Goal: Information Seeking & Learning: Check status

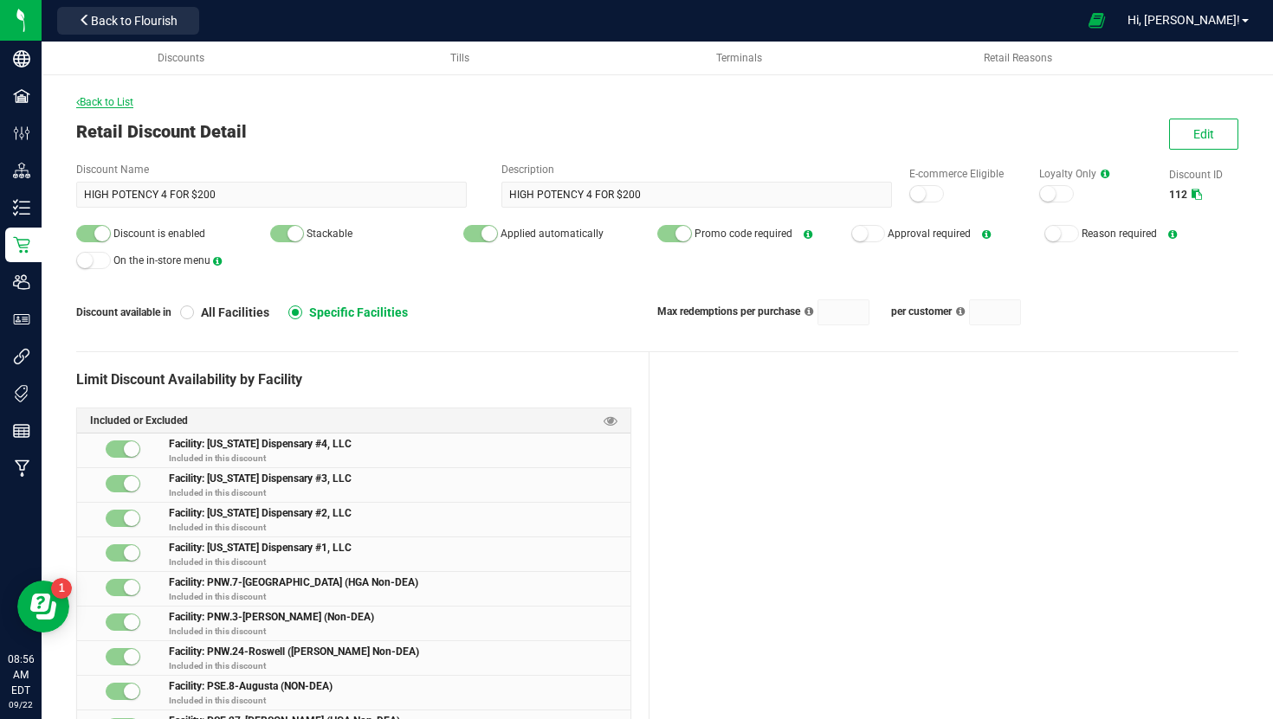
click at [105, 101] on span "Back to List" at bounding box center [104, 102] width 57 height 12
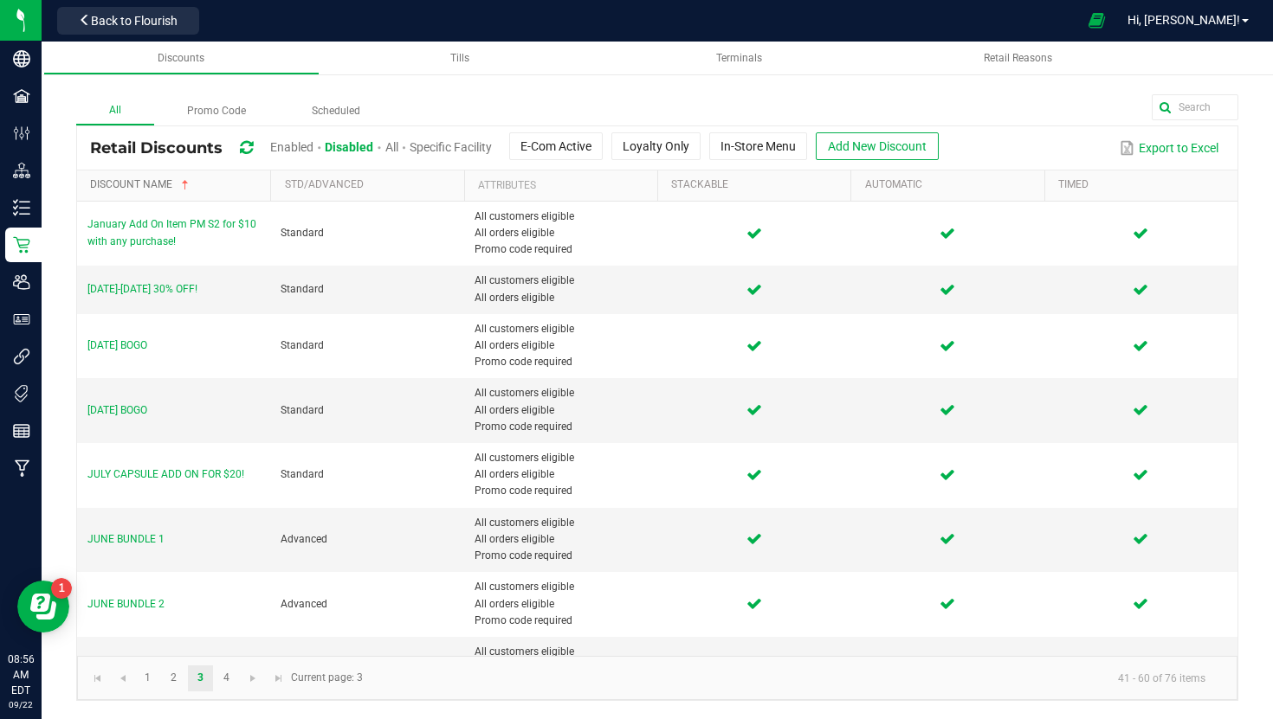
click at [158, 189] on link "Discount Name" at bounding box center [177, 185] width 174 height 14
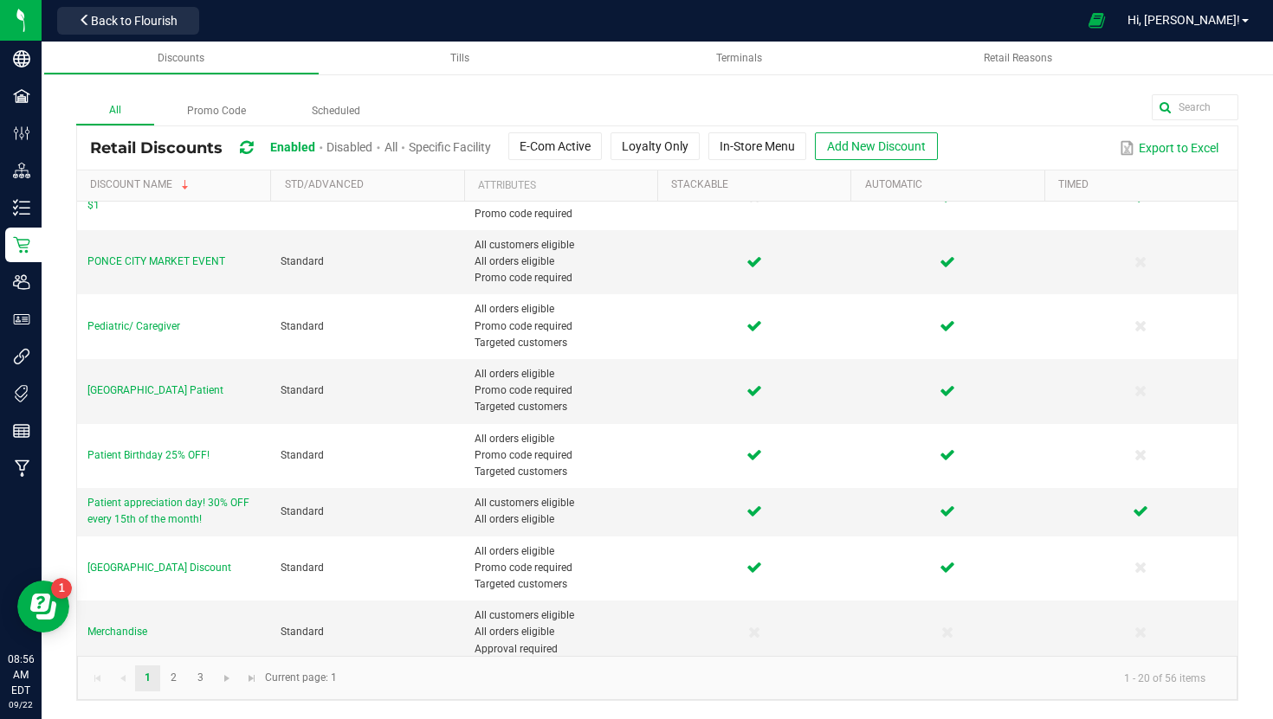
scroll to position [820, 0]
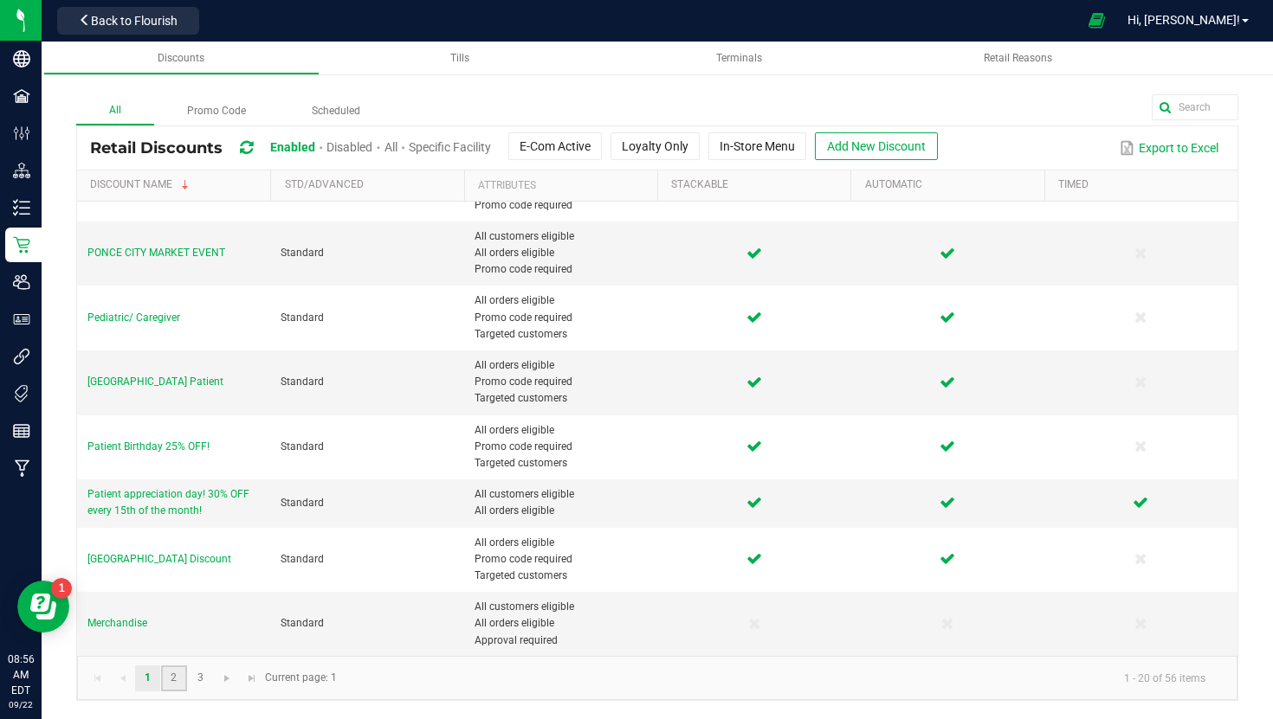
click at [177, 604] on link "2" at bounding box center [173, 679] width 25 height 26
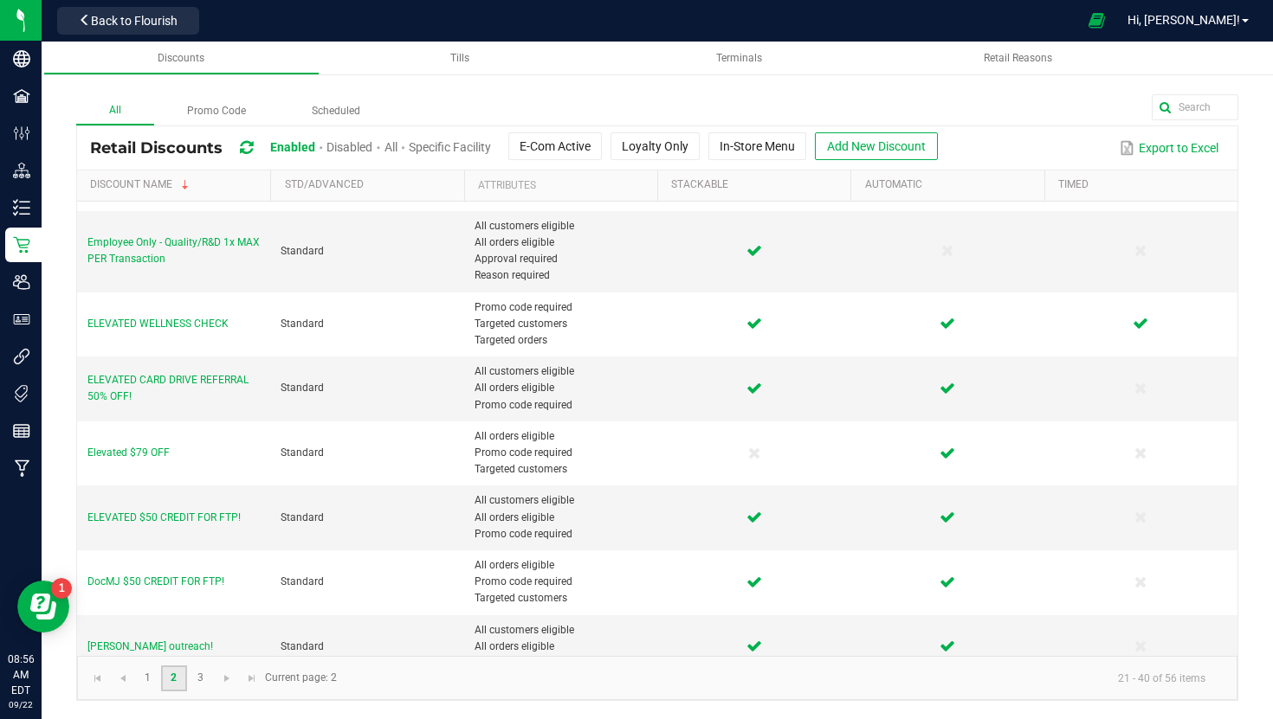
scroll to position [853, 0]
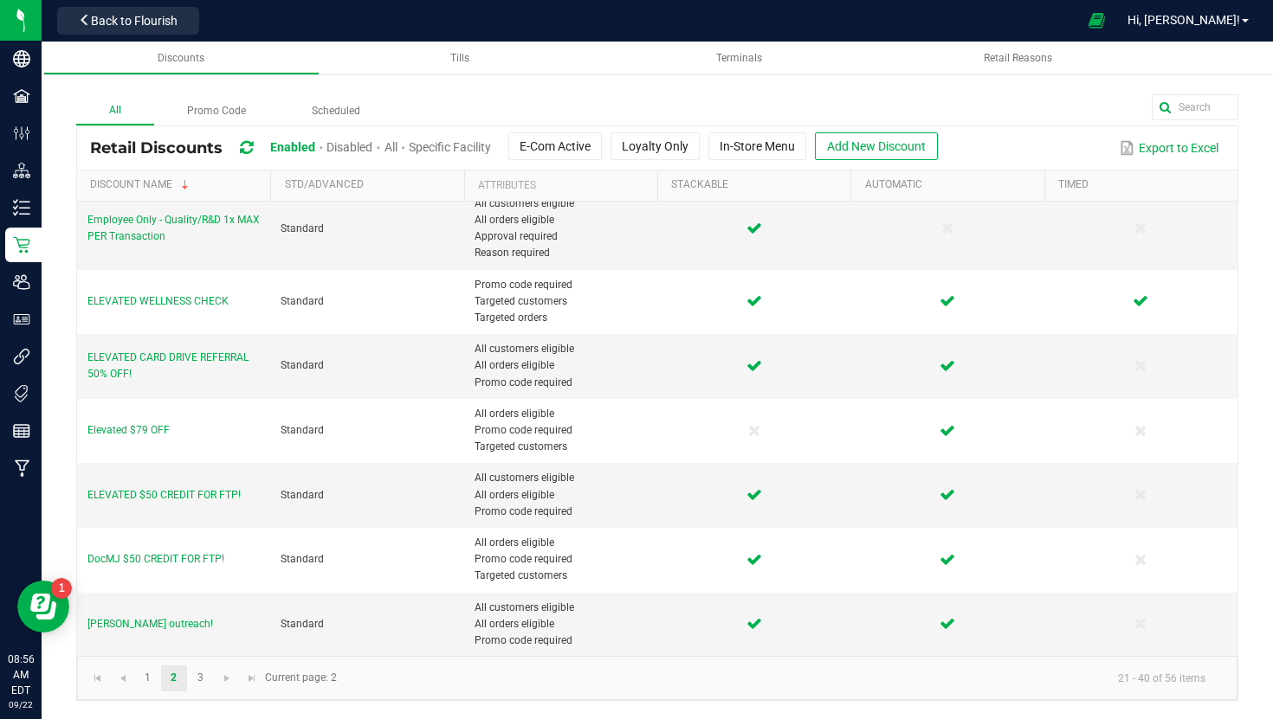
click at [351, 148] on span "Disabled" at bounding box center [349, 147] width 46 height 14
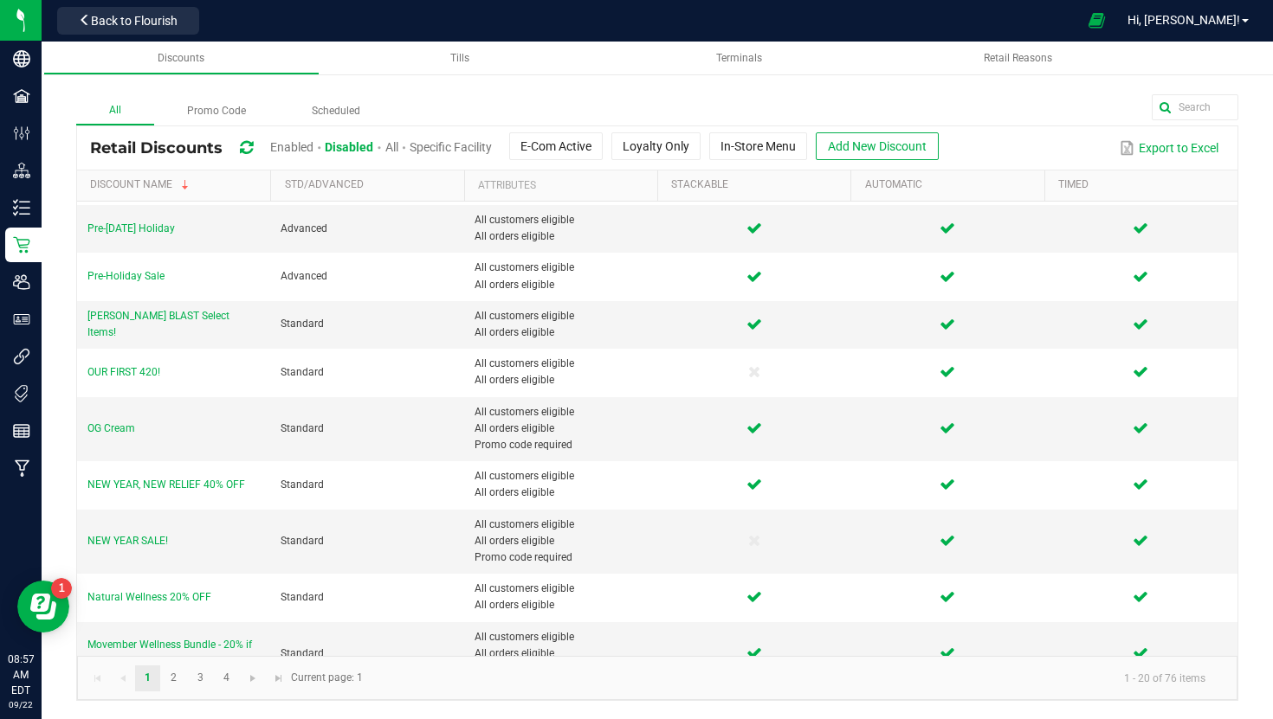
scroll to position [686, 0]
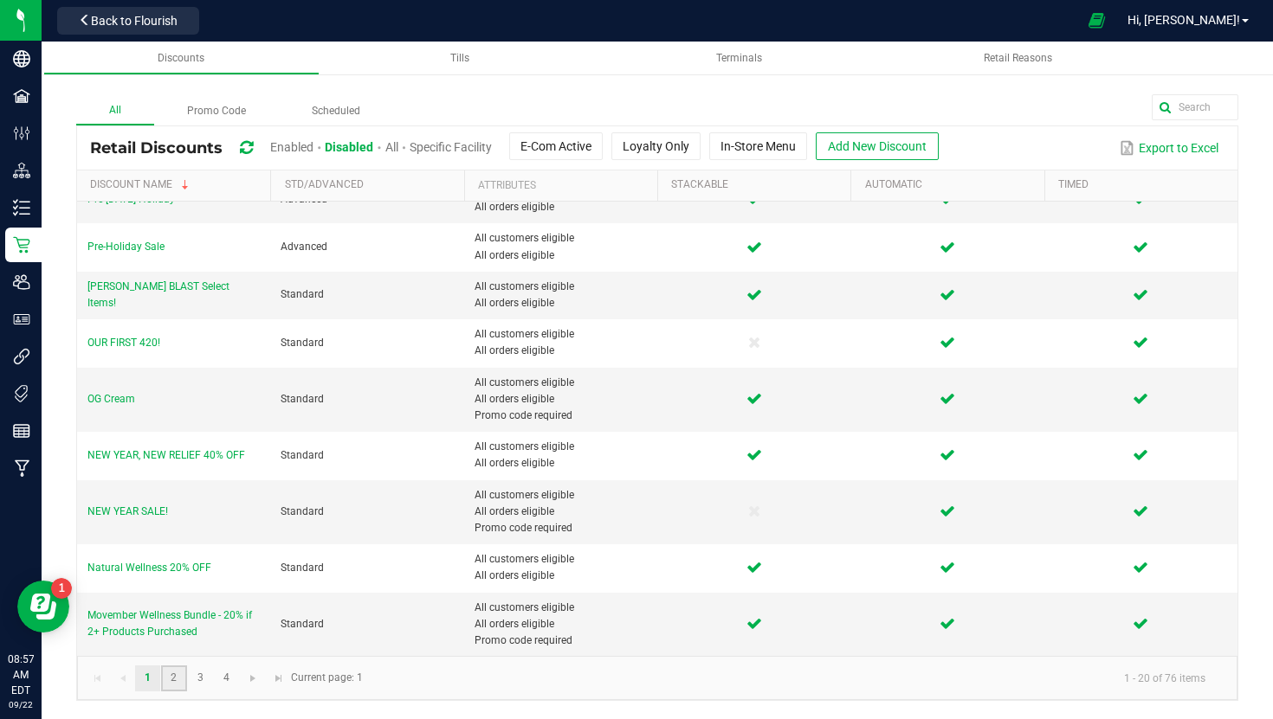
click at [172, 604] on link "2" at bounding box center [173, 679] width 25 height 26
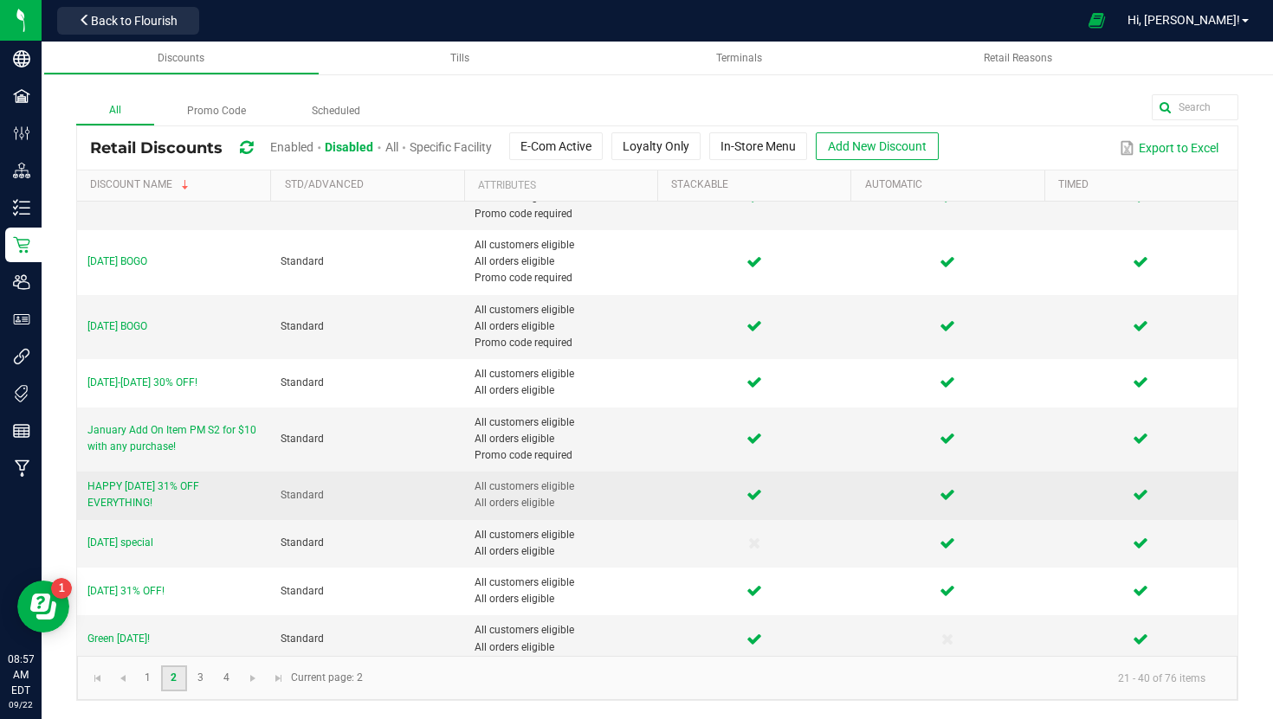
scroll to position [737, 0]
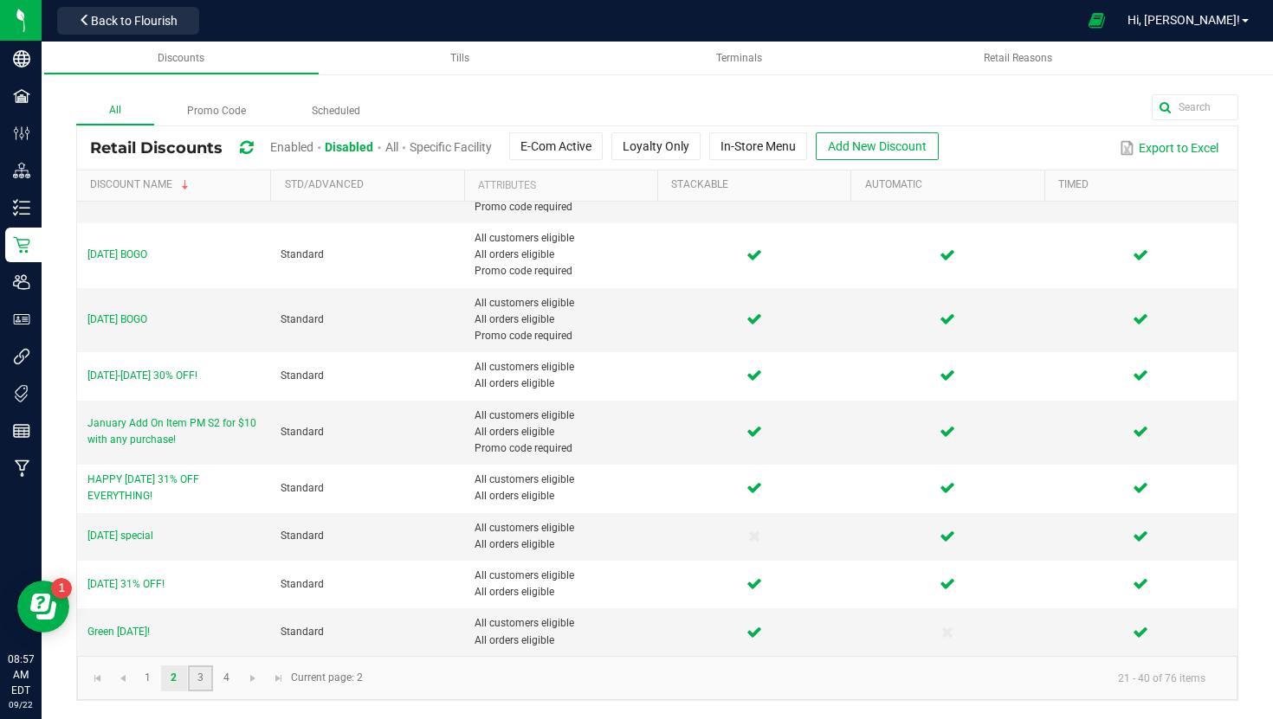
click at [197, 604] on link "3" at bounding box center [200, 679] width 25 height 26
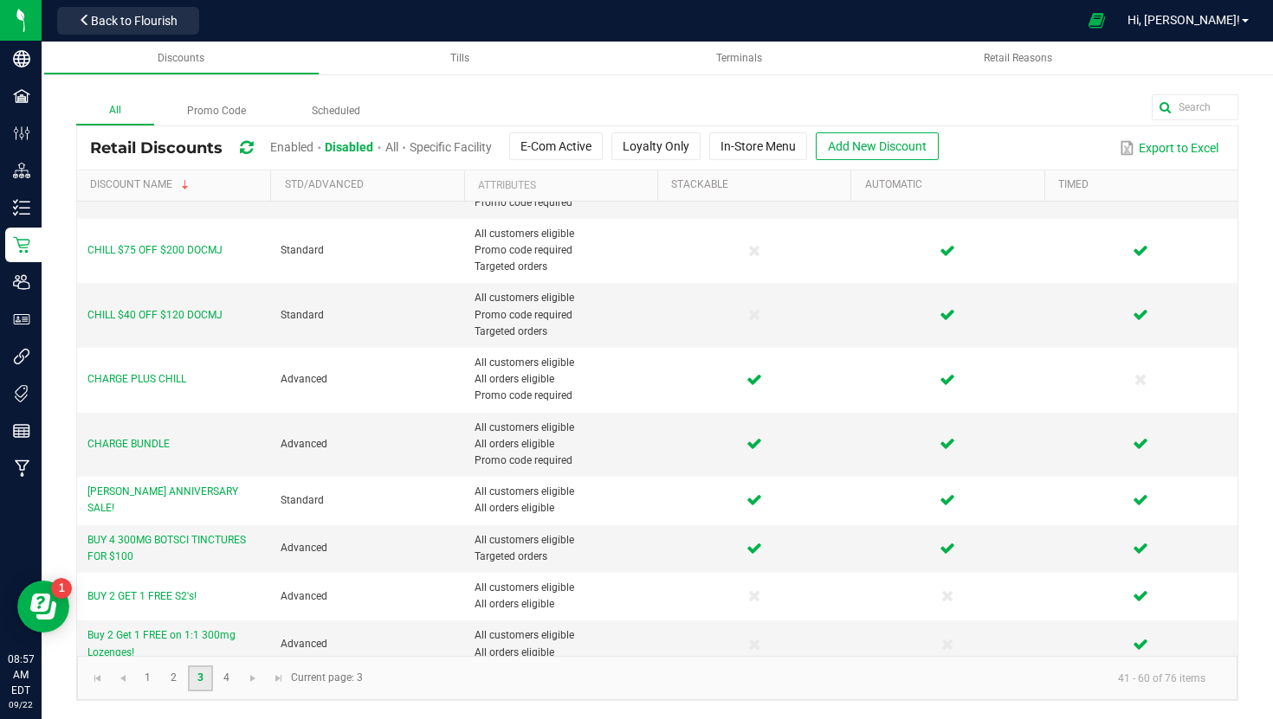
scroll to position [737, 0]
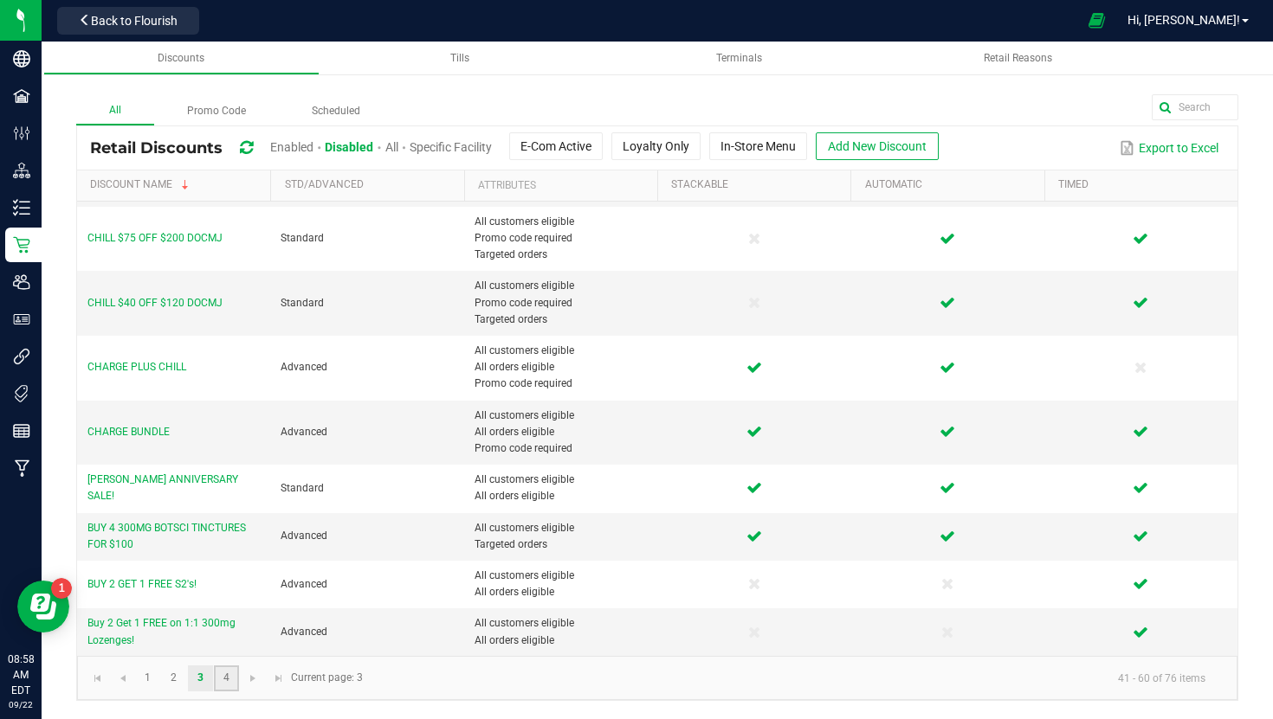
click at [224, 604] on link "4" at bounding box center [226, 679] width 25 height 26
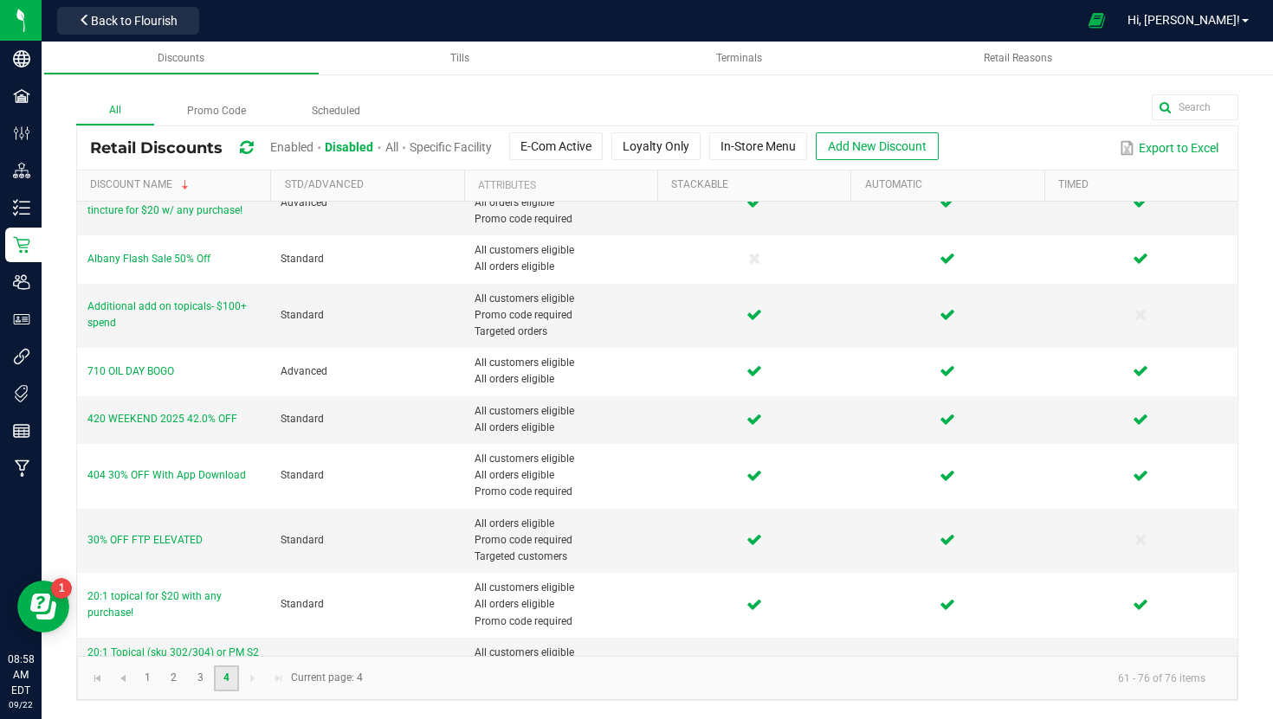
scroll to position [478, 0]
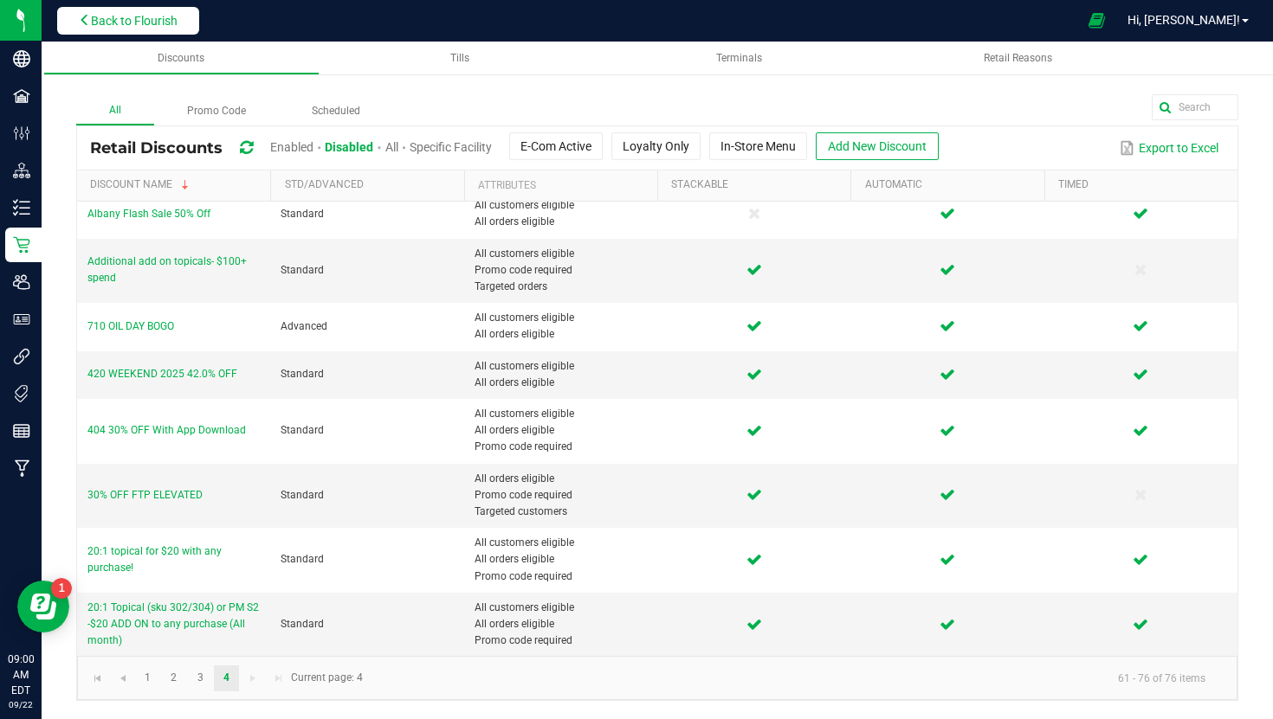
click at [119, 21] on span "Back to Flourish" at bounding box center [134, 21] width 87 height 14
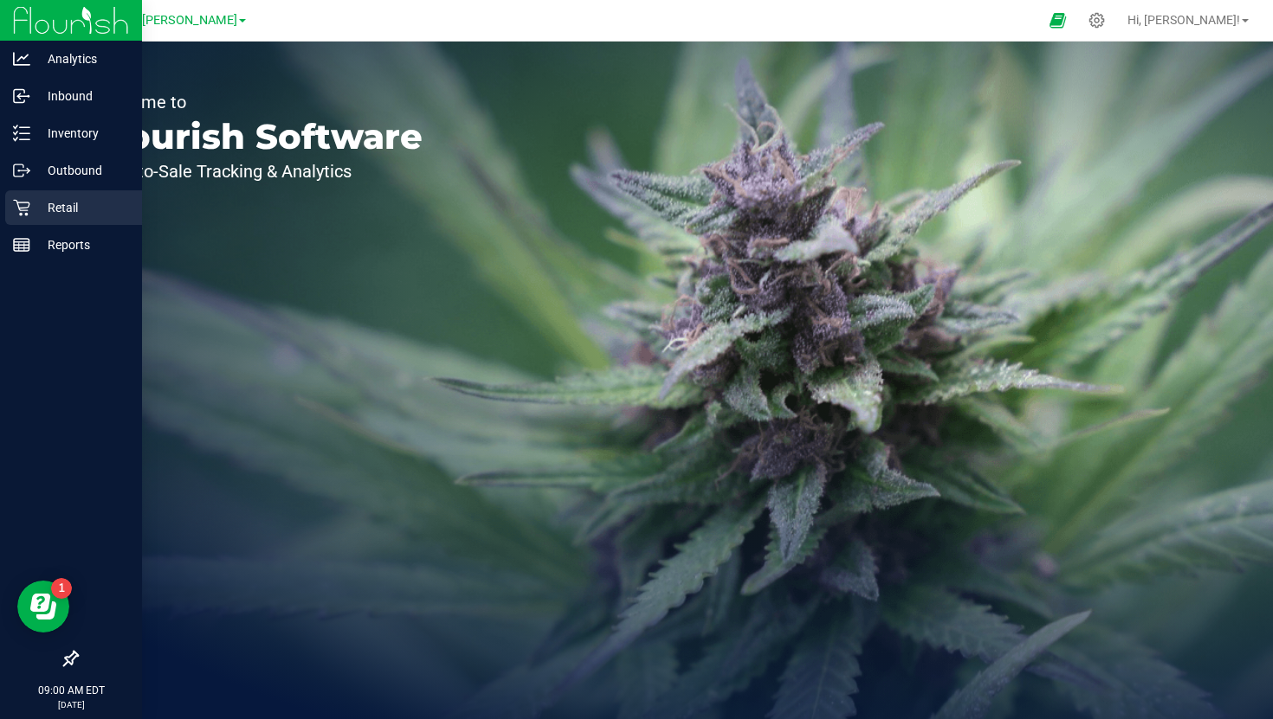
click at [44, 207] on p "Retail" at bounding box center [82, 207] width 104 height 21
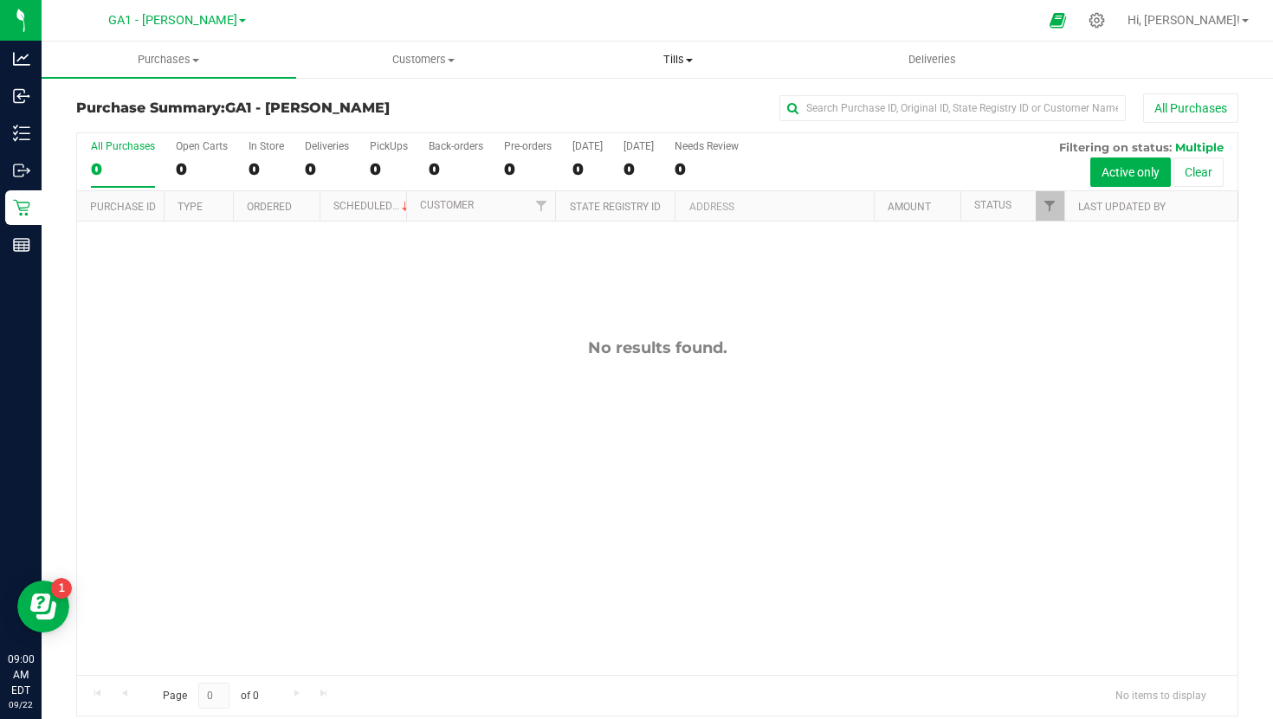
click at [667, 50] on uib-tab-heading "Tills Manage tills Reconcile e-payments" at bounding box center [677, 59] width 253 height 35
click at [629, 102] on span "Manage tills" at bounding box center [609, 104] width 117 height 15
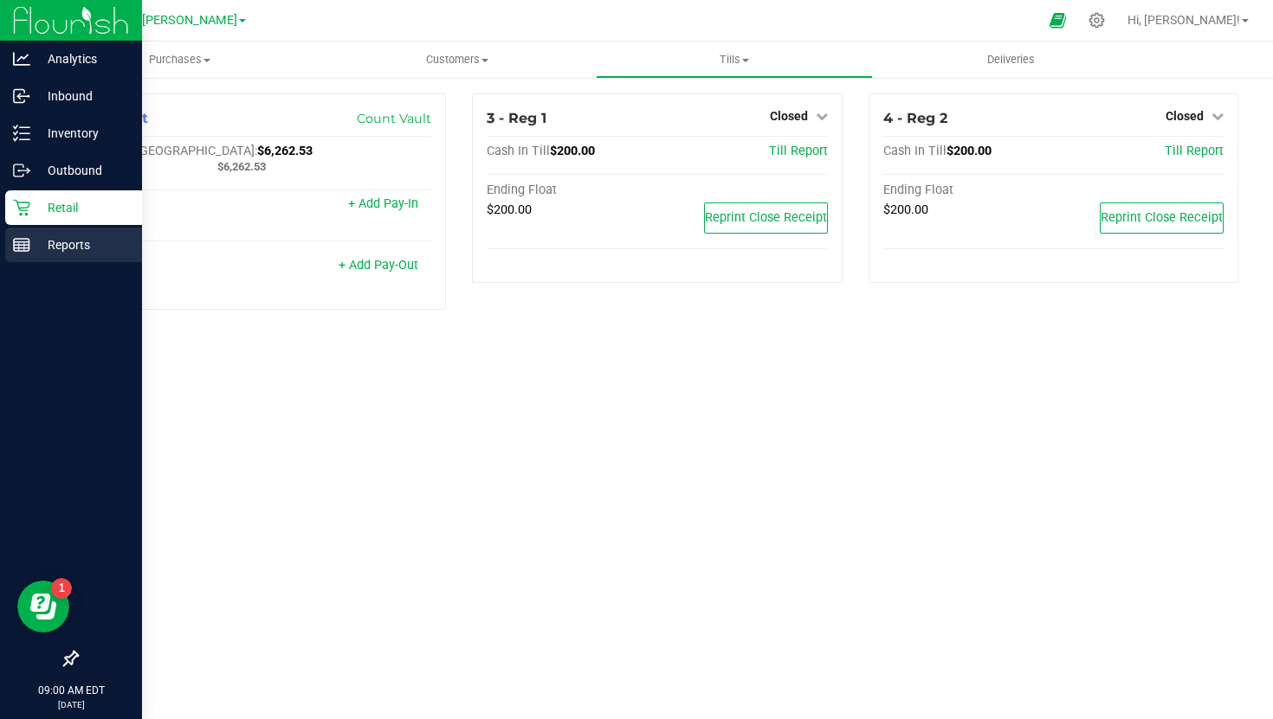
click at [35, 248] on p "Reports" at bounding box center [82, 245] width 104 height 21
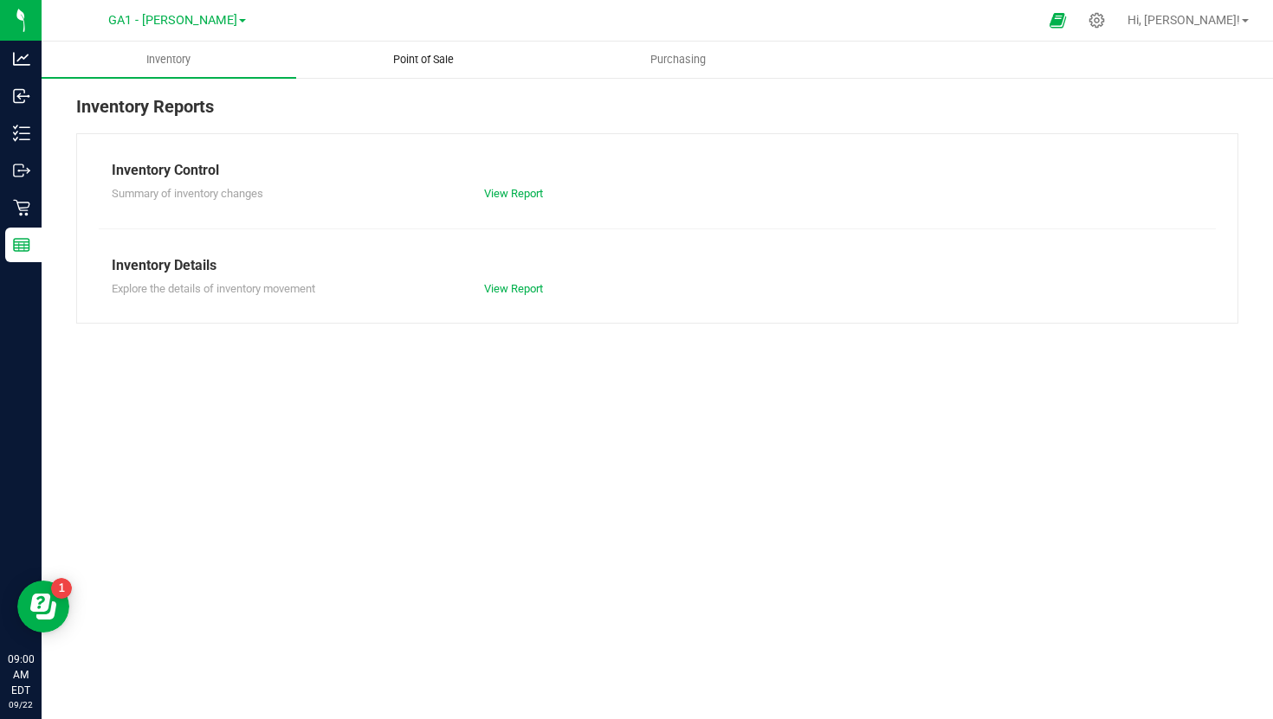
click at [423, 52] on span "Point of Sale" at bounding box center [423, 60] width 107 height 16
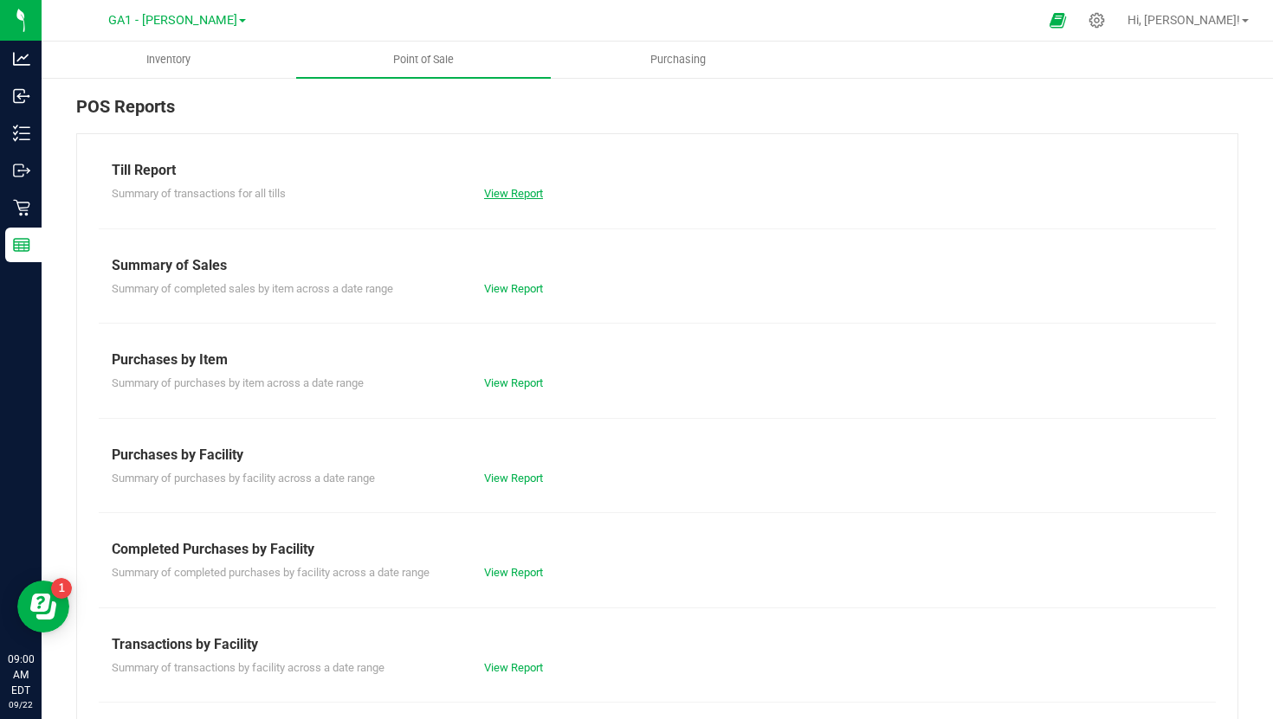
click at [514, 187] on link "View Report" at bounding box center [513, 193] width 59 height 13
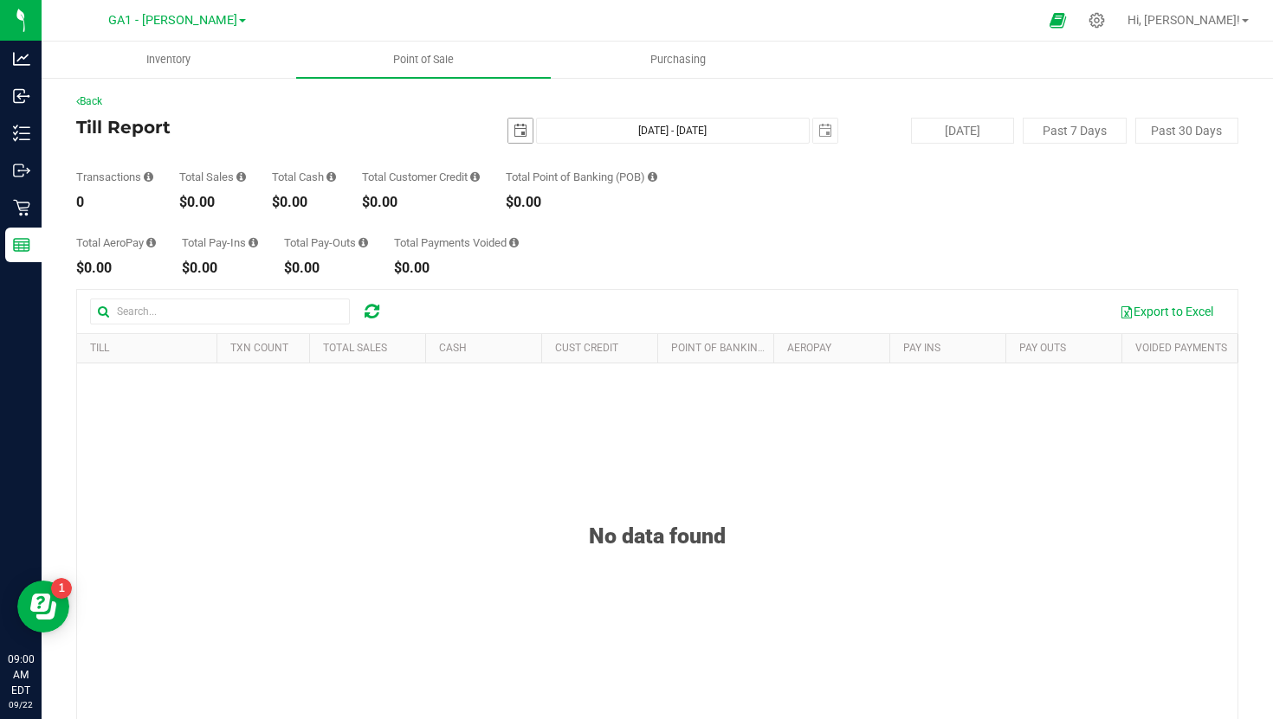
click at [512, 138] on span "select" at bounding box center [520, 131] width 24 height 24
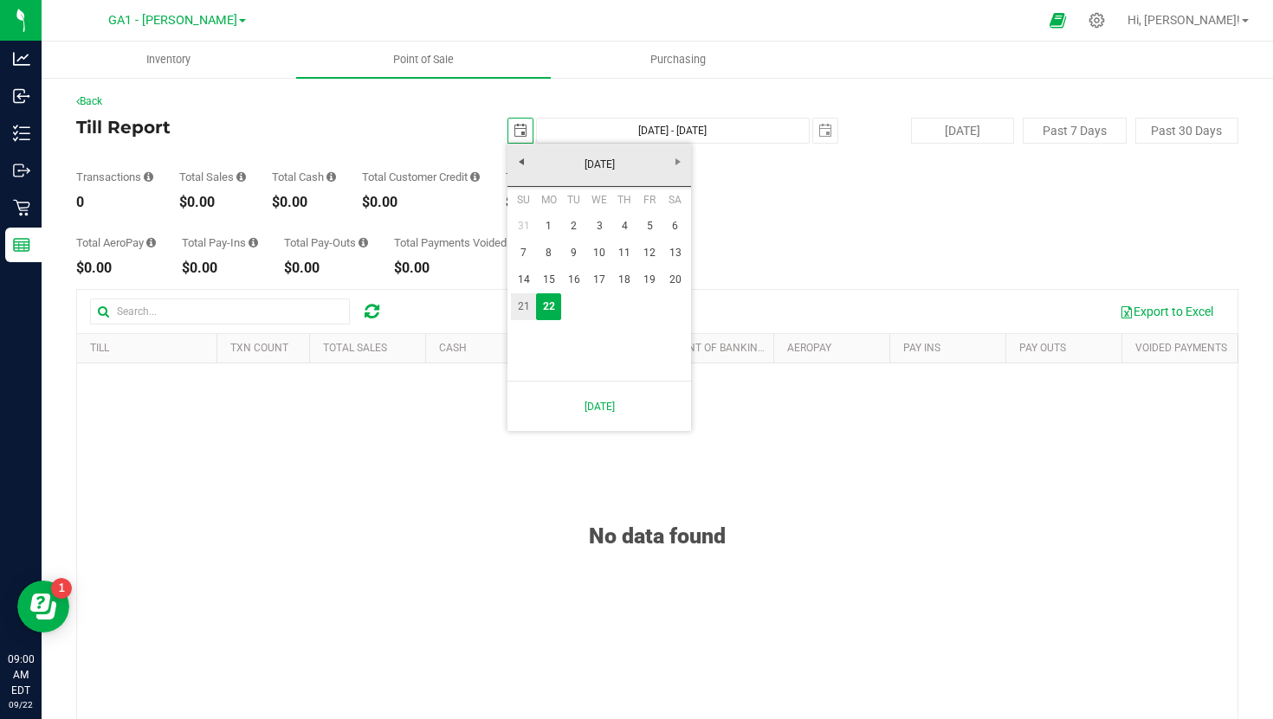
click at [524, 306] on link "21" at bounding box center [523, 306] width 25 height 27
type input "[DATE]"
type input "[DATE] - [DATE]"
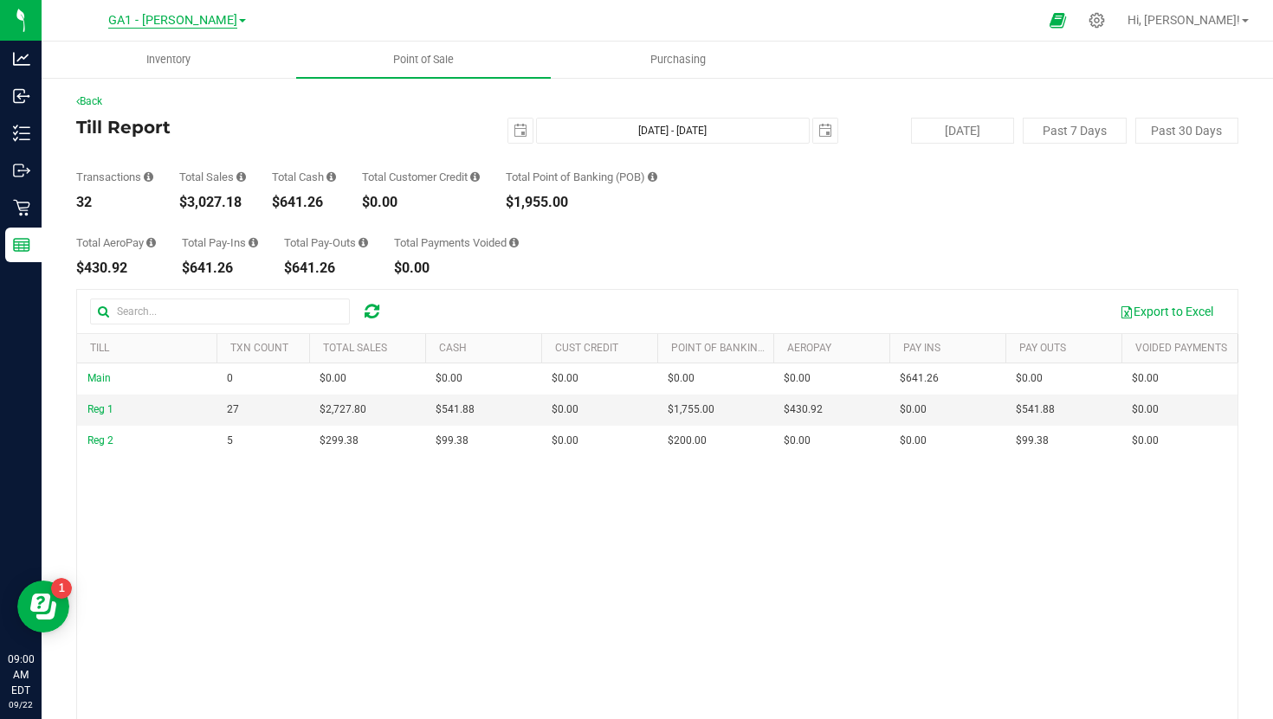
click at [214, 26] on span "GA1 - [PERSON_NAME]" at bounding box center [172, 21] width 129 height 16
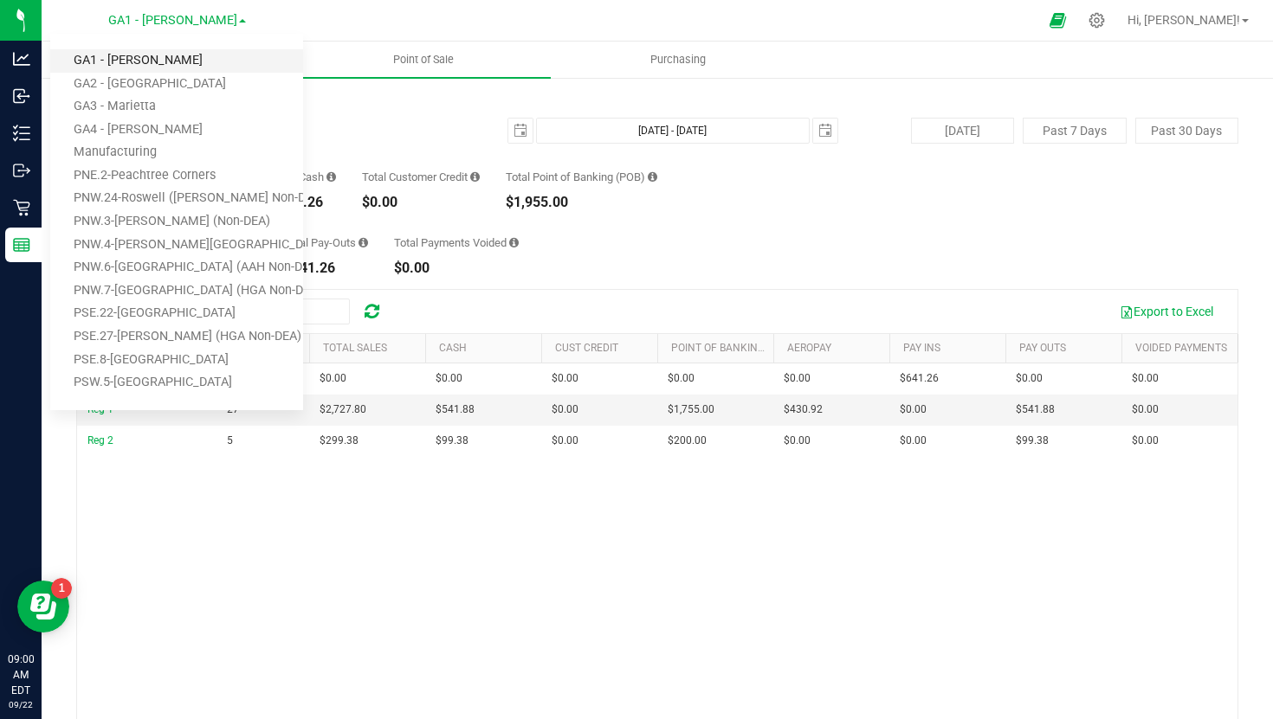
click at [208, 62] on link "GA1 - [PERSON_NAME]" at bounding box center [176, 60] width 253 height 23
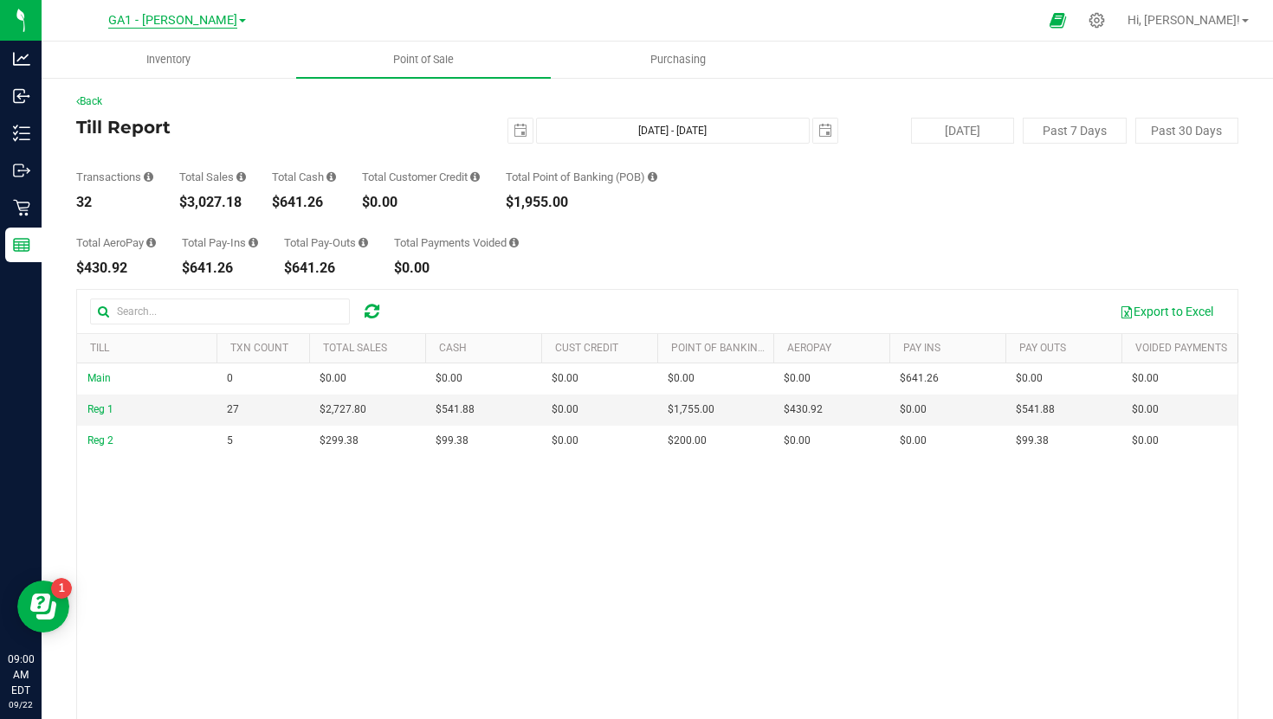
click at [208, 20] on span "GA1 - [PERSON_NAME]" at bounding box center [172, 21] width 129 height 16
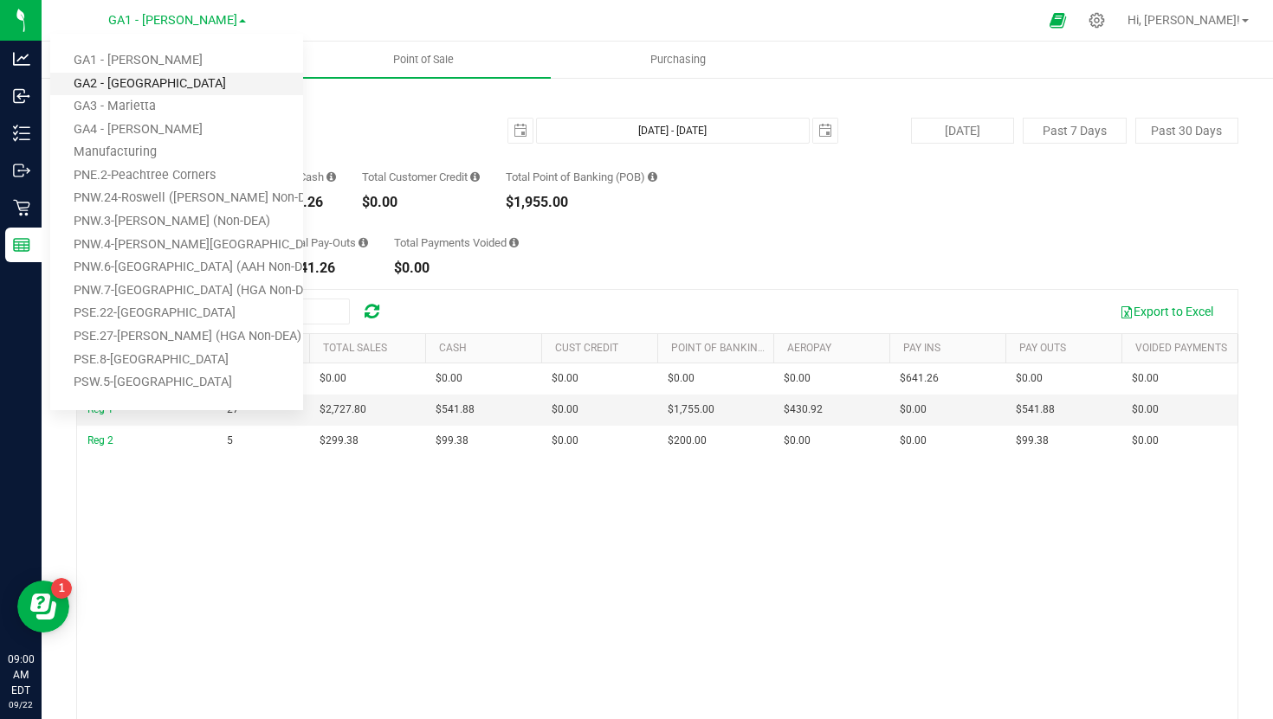
click at [199, 81] on link "GA2 - [GEOGRAPHIC_DATA]" at bounding box center [176, 84] width 253 height 23
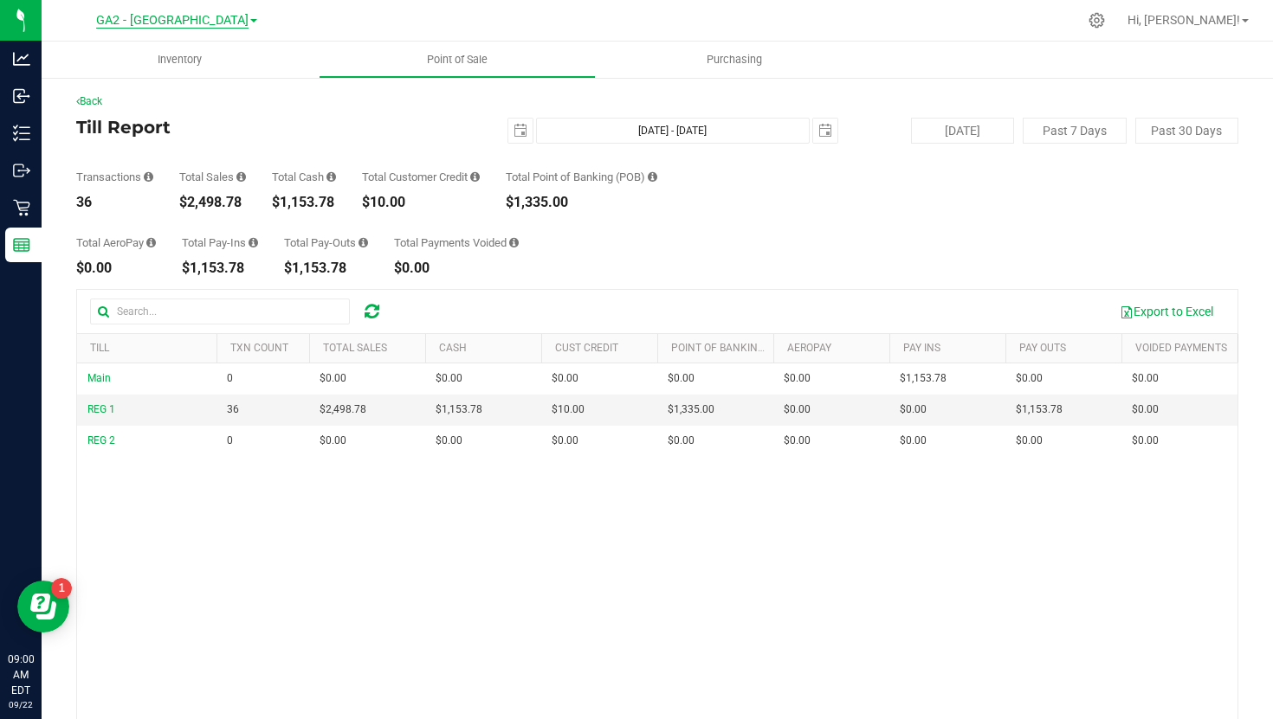
click at [192, 21] on span "GA2 - [GEOGRAPHIC_DATA]" at bounding box center [172, 21] width 152 height 16
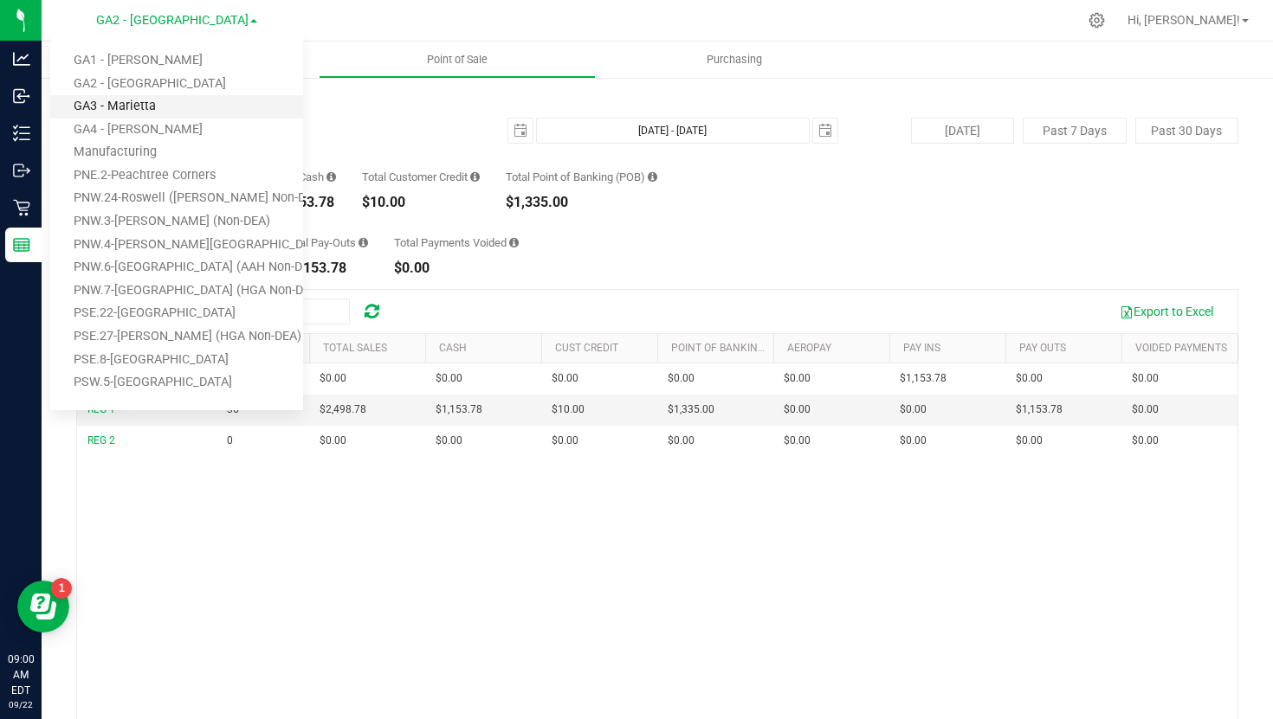
click at [165, 106] on link "GA3 - Marietta" at bounding box center [176, 106] width 253 height 23
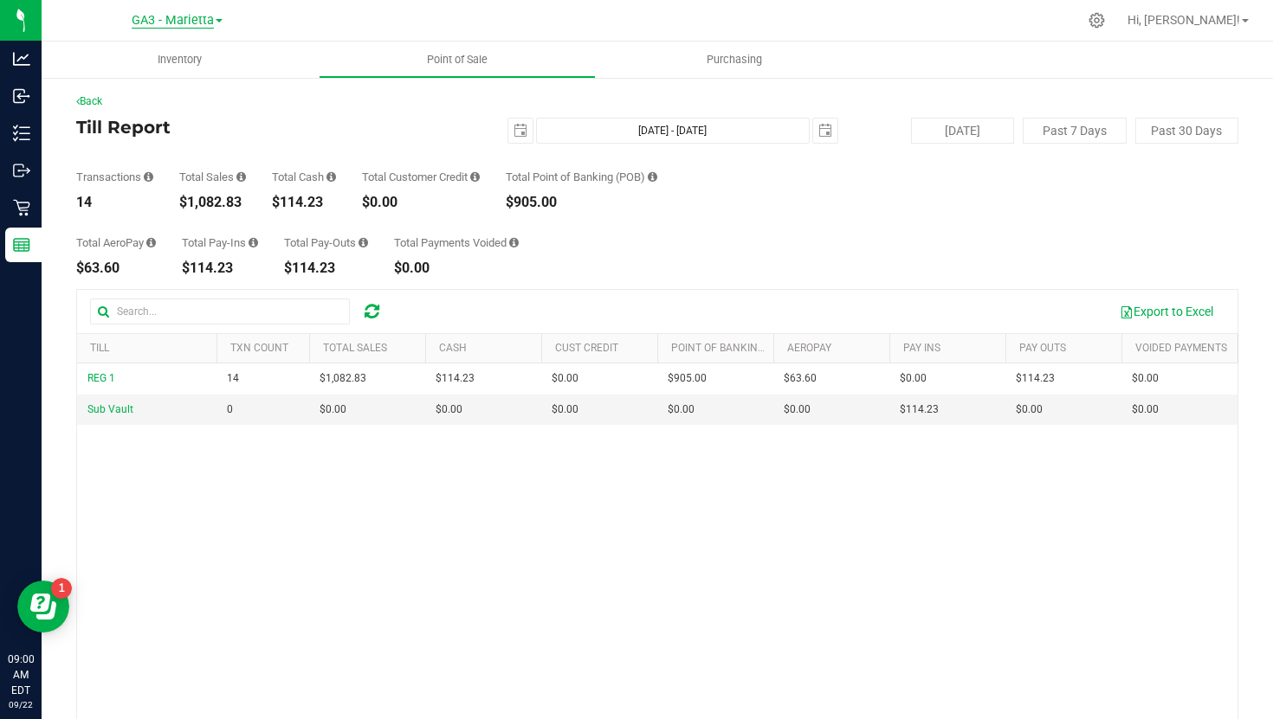
click at [178, 23] on span "GA3 - Marietta" at bounding box center [173, 21] width 82 height 16
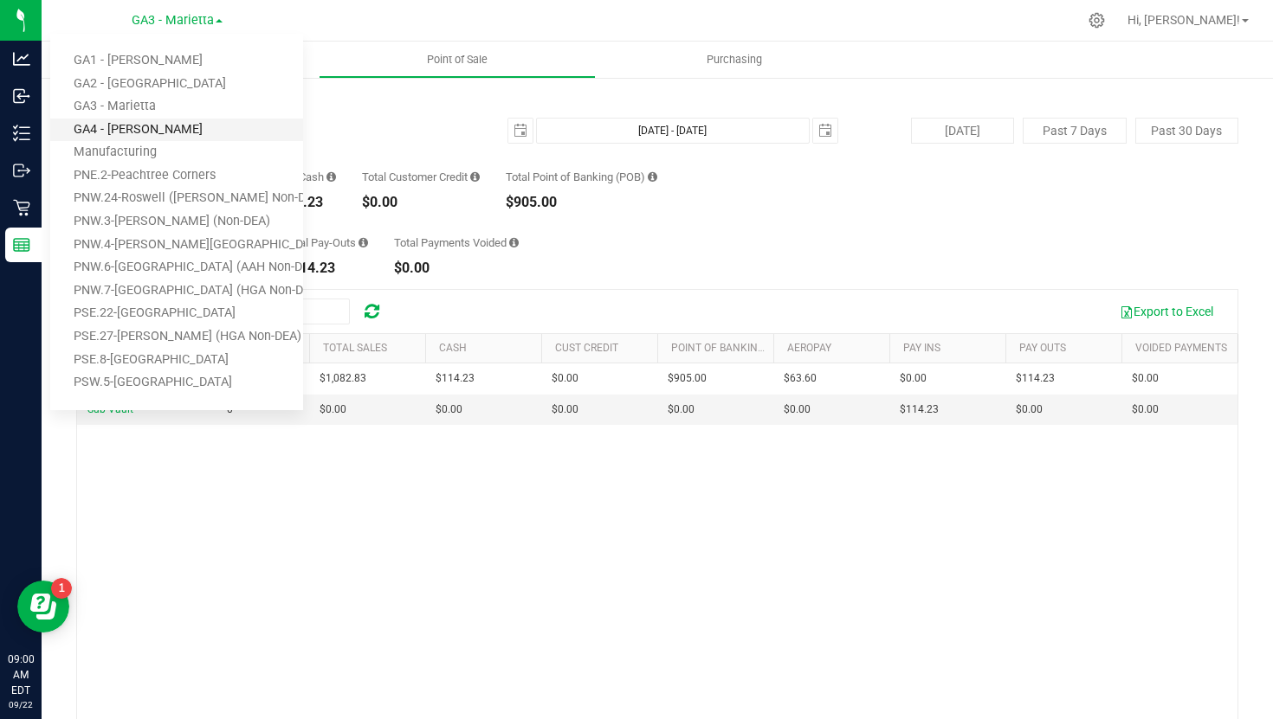
click at [174, 126] on link "GA4 - [PERSON_NAME]" at bounding box center [176, 130] width 253 height 23
